Goal: Task Accomplishment & Management: Use online tool/utility

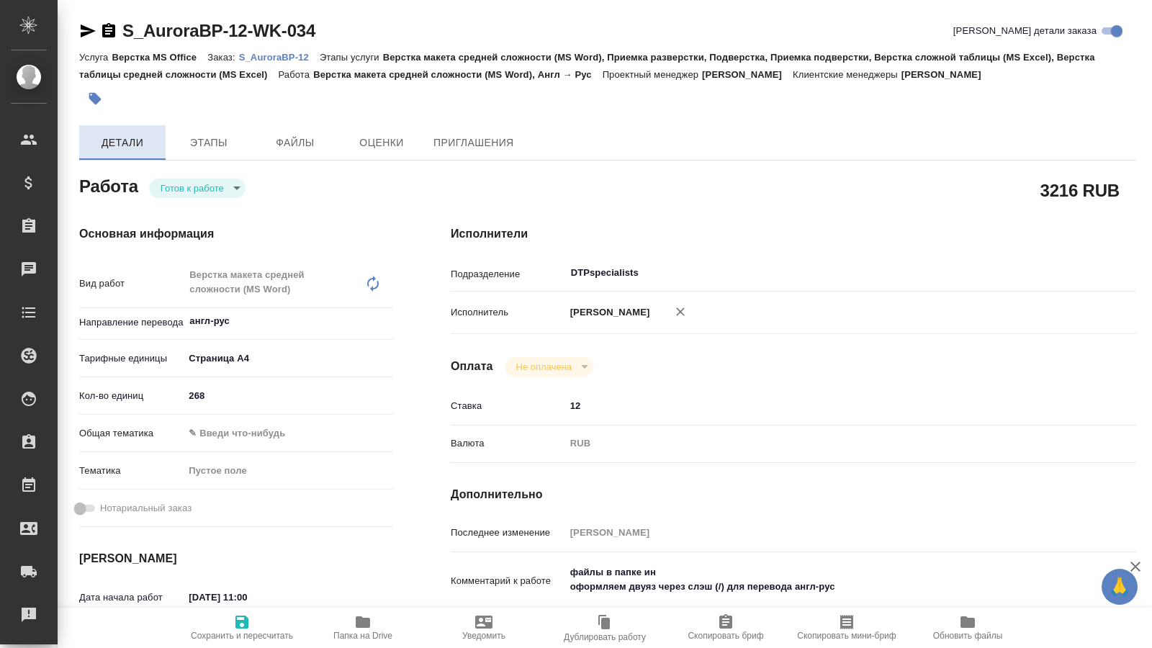
scroll to position [147, 0]
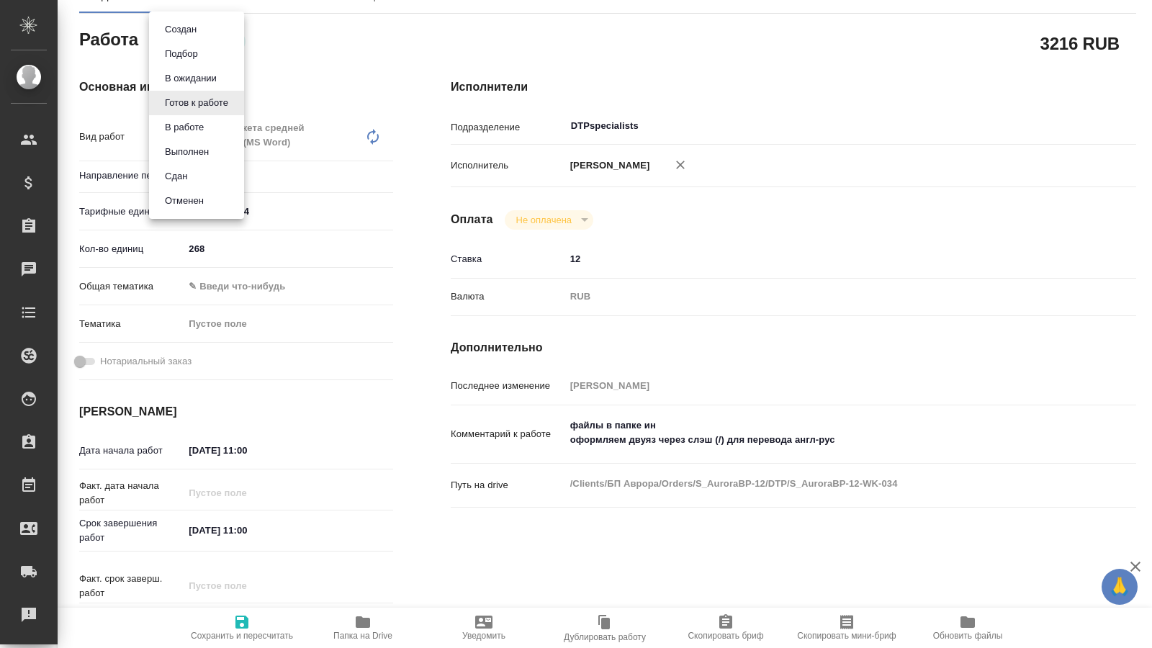
click at [232, 42] on body "🙏 .cls-1 fill:#fff; AWATERA [PERSON_NAME] Спецификации Заказы 0 Чаты Todo Проек…" at bounding box center [576, 324] width 1152 height 648
click at [188, 127] on button "В работе" at bounding box center [185, 127] width 48 height 16
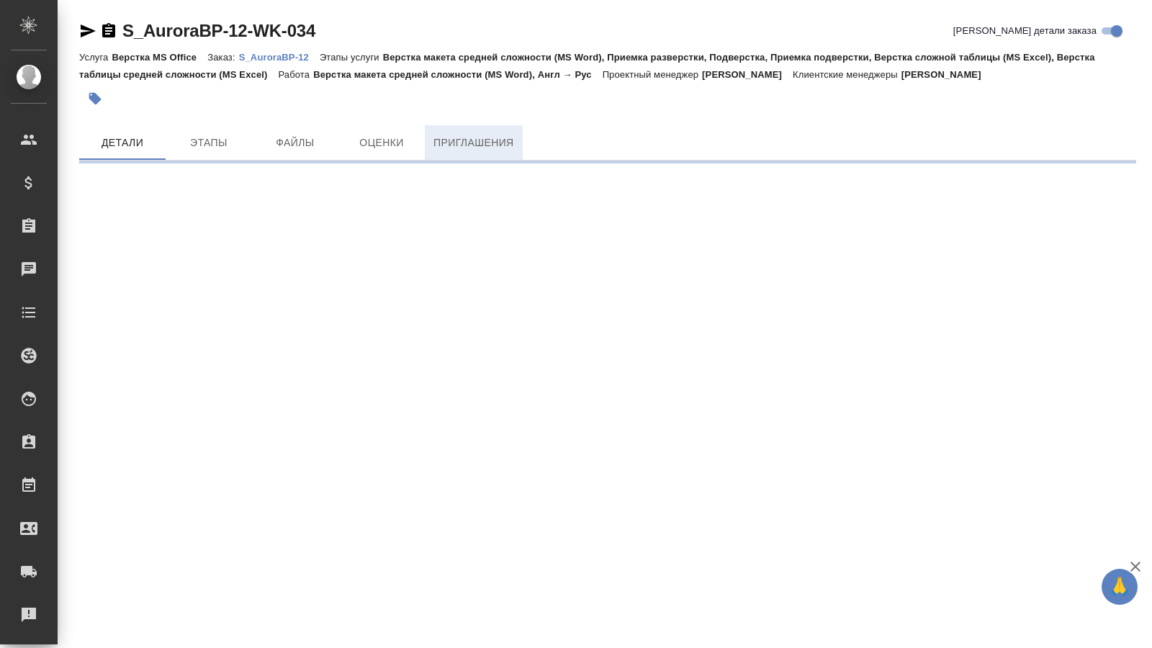
scroll to position [0, 0]
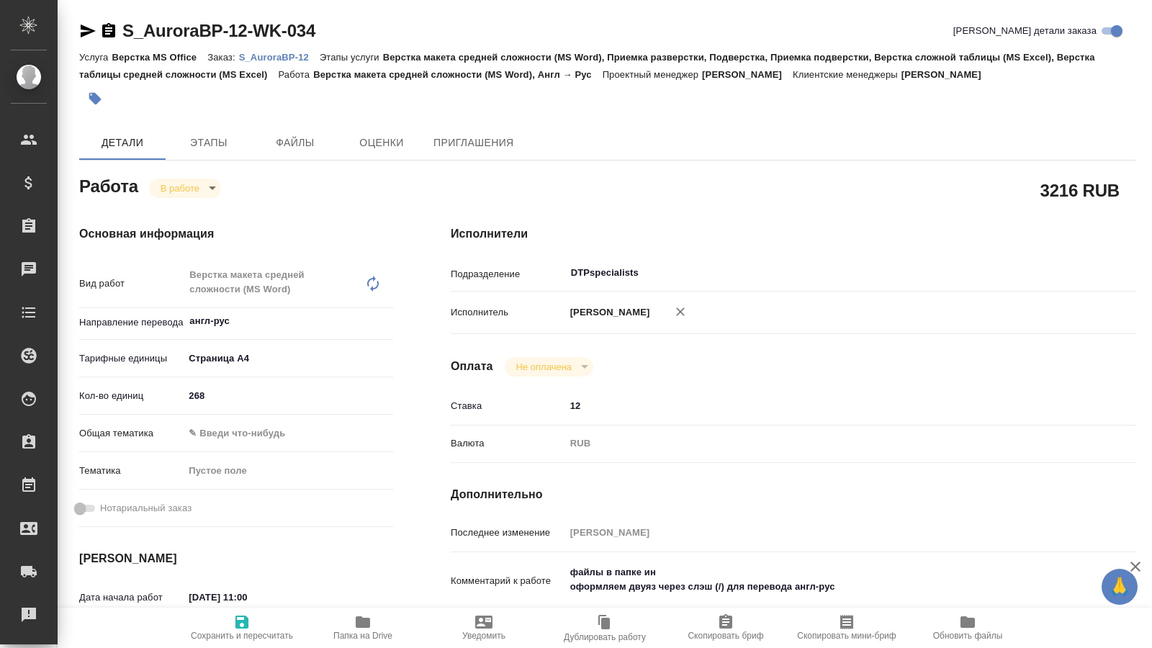
type textarea "x"
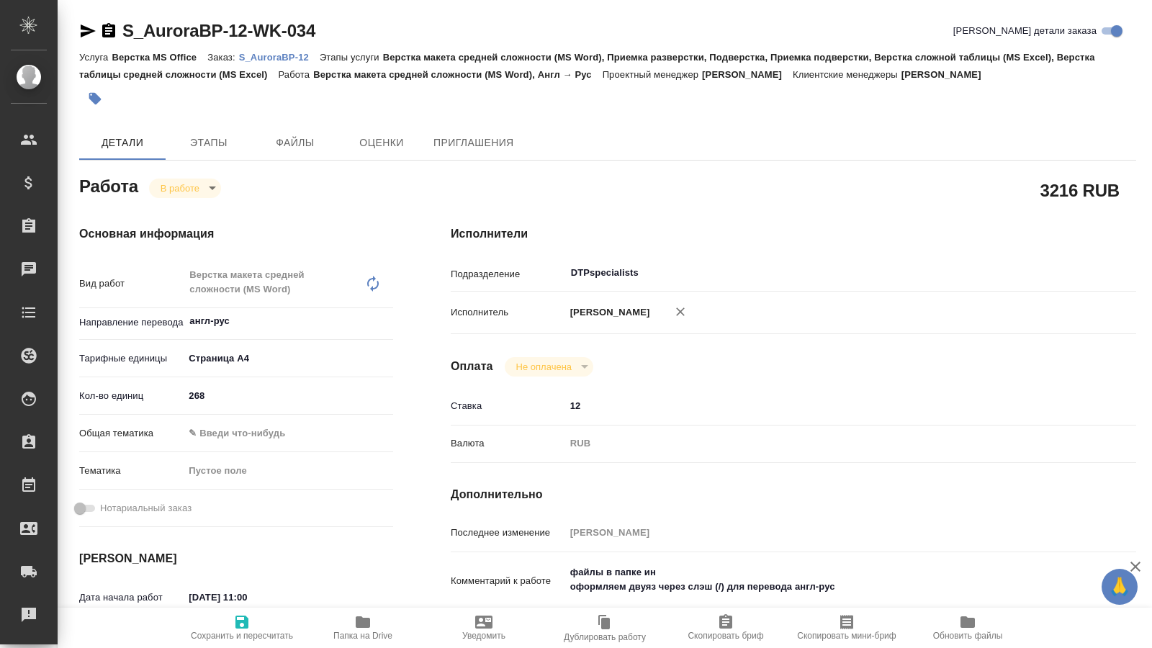
type textarea "x"
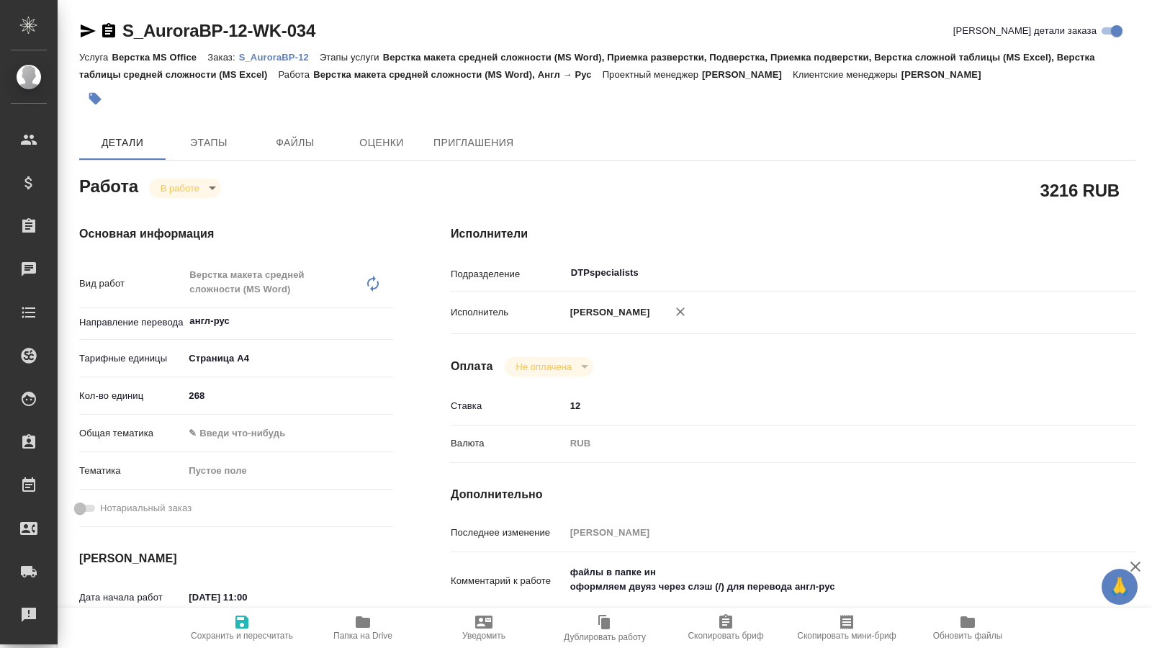
type textarea "x"
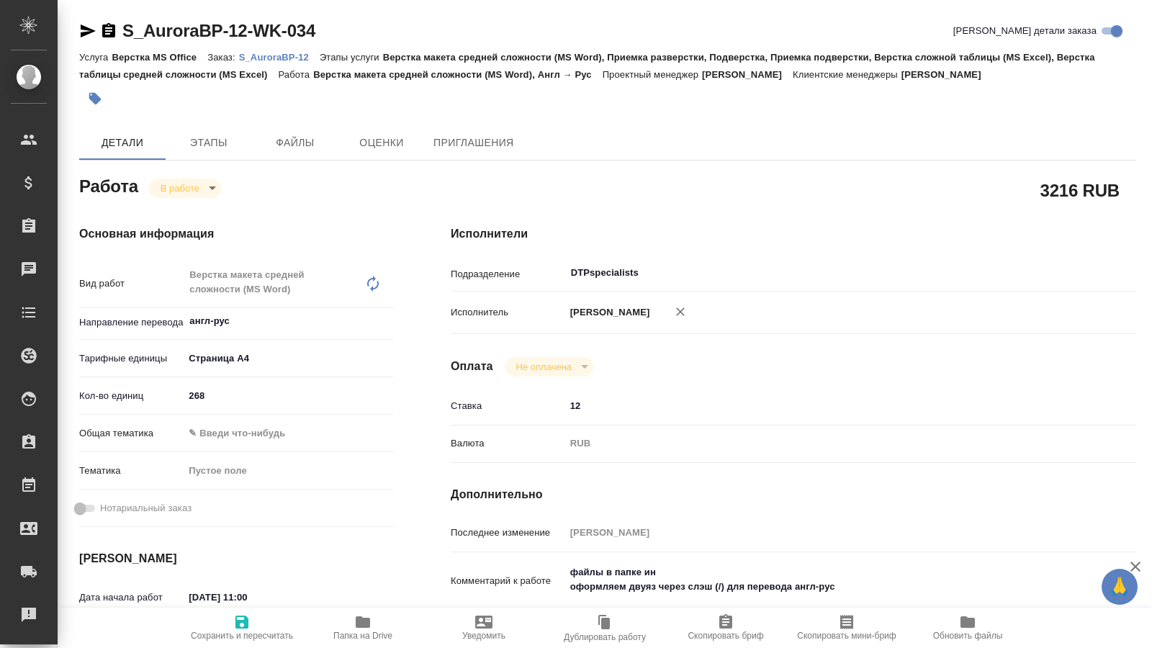
drag, startPoint x: 912, startPoint y: 199, endPoint x: 901, endPoint y: 197, distance: 10.9
click at [910, 200] on div "Исполнители Подразделение DTPspecialists ​ Исполнитель [PERSON_NAME] Не оплачен…" at bounding box center [793, 510] width 743 height 629
type textarea "x"
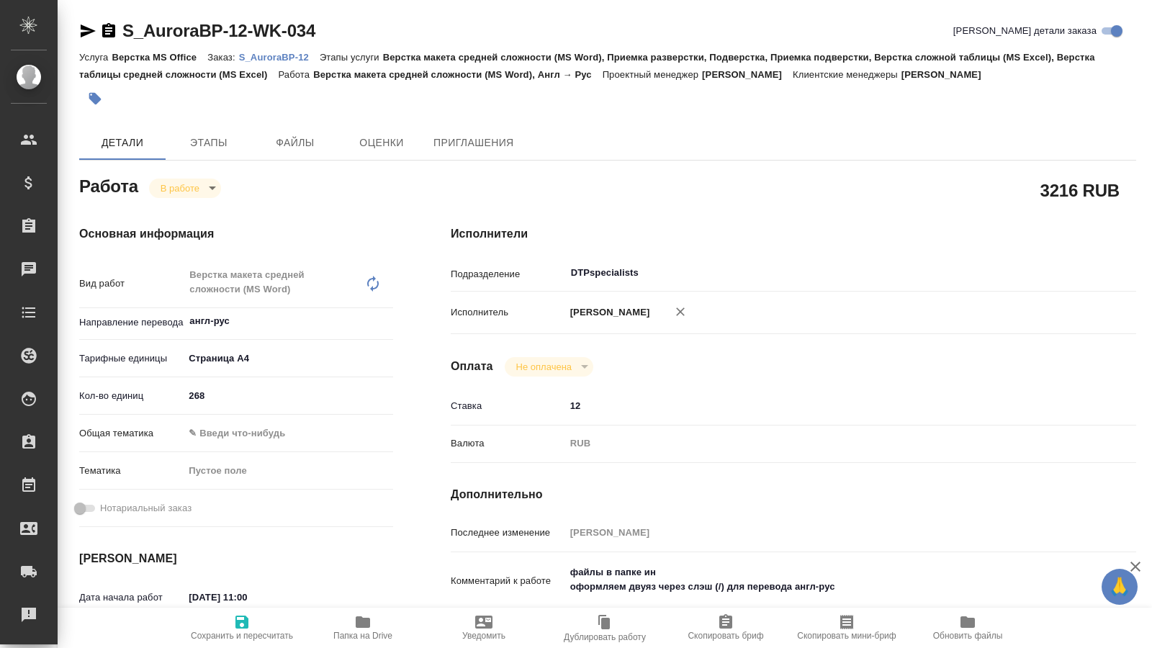
type textarea "x"
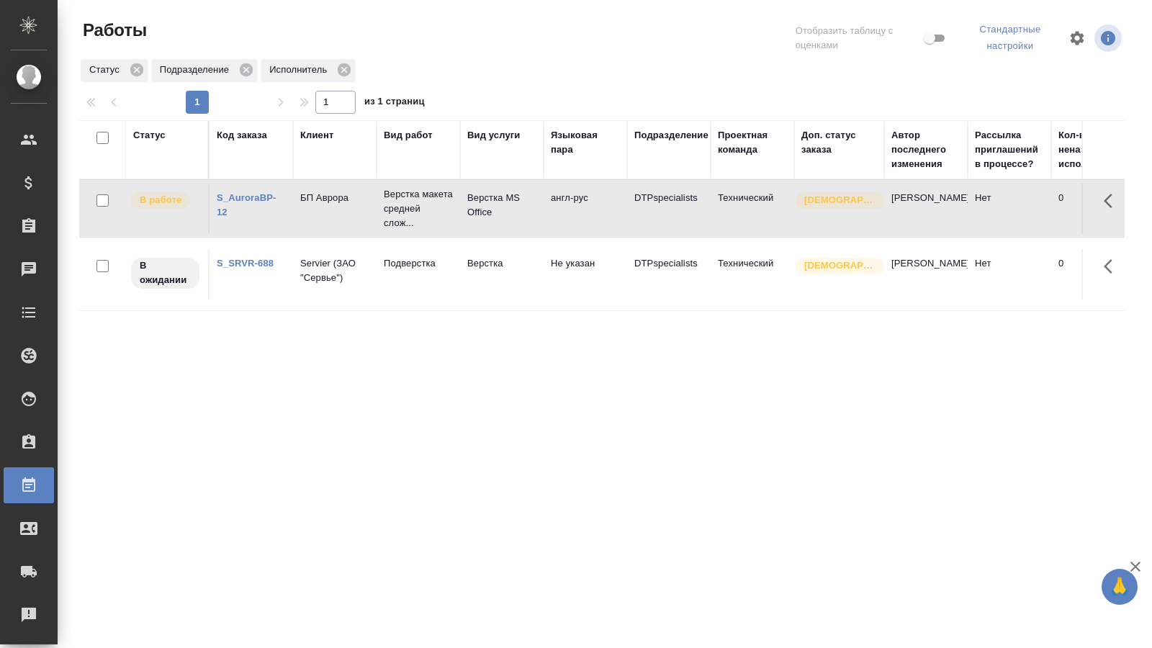
scroll to position [0, 815]
